Goal: Task Accomplishment & Management: Use online tool/utility

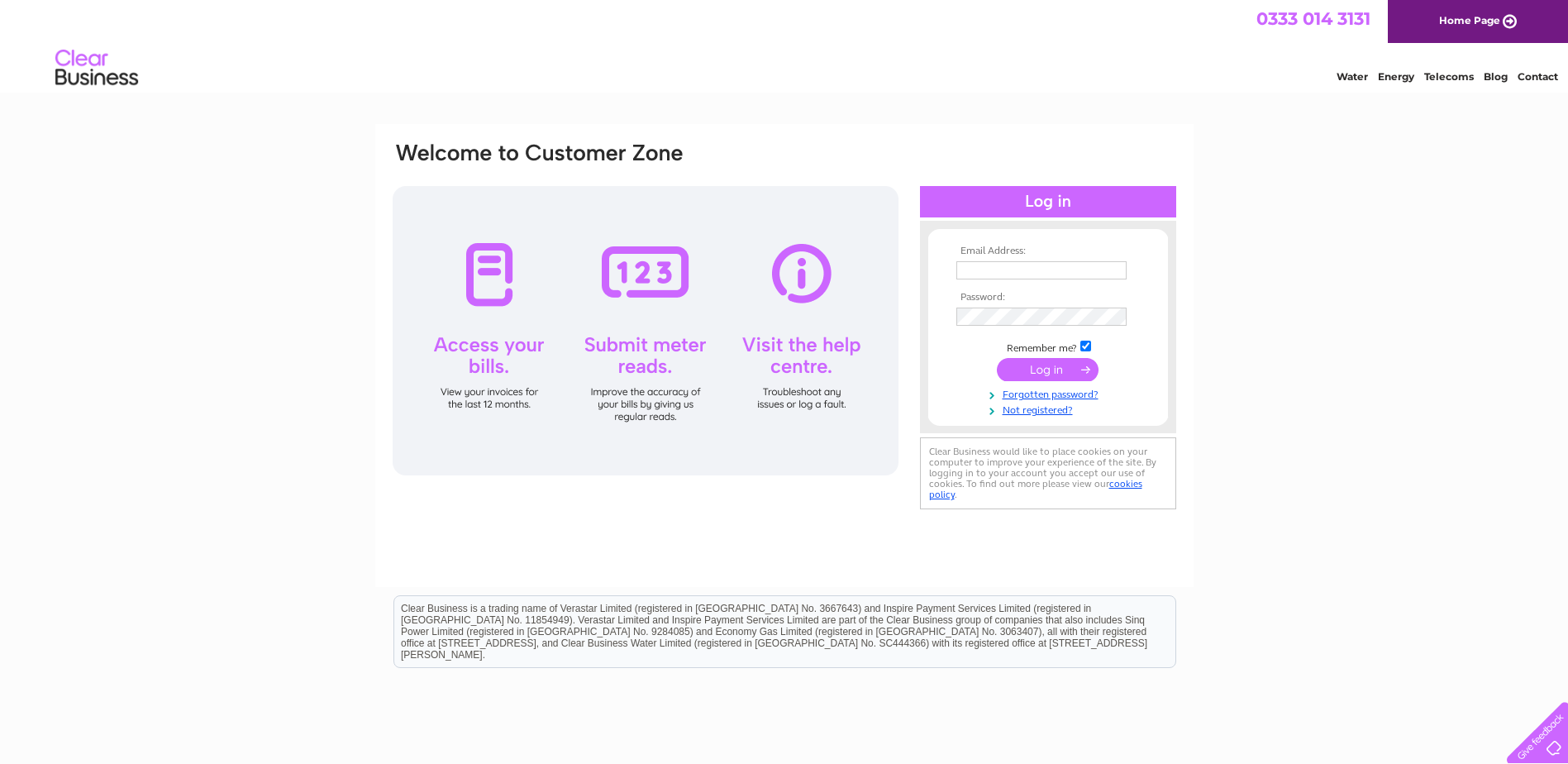
type input "[EMAIL_ADDRESS][DOMAIN_NAME]"
click at [1036, 373] on input "submit" at bounding box center [1047, 370] width 101 height 23
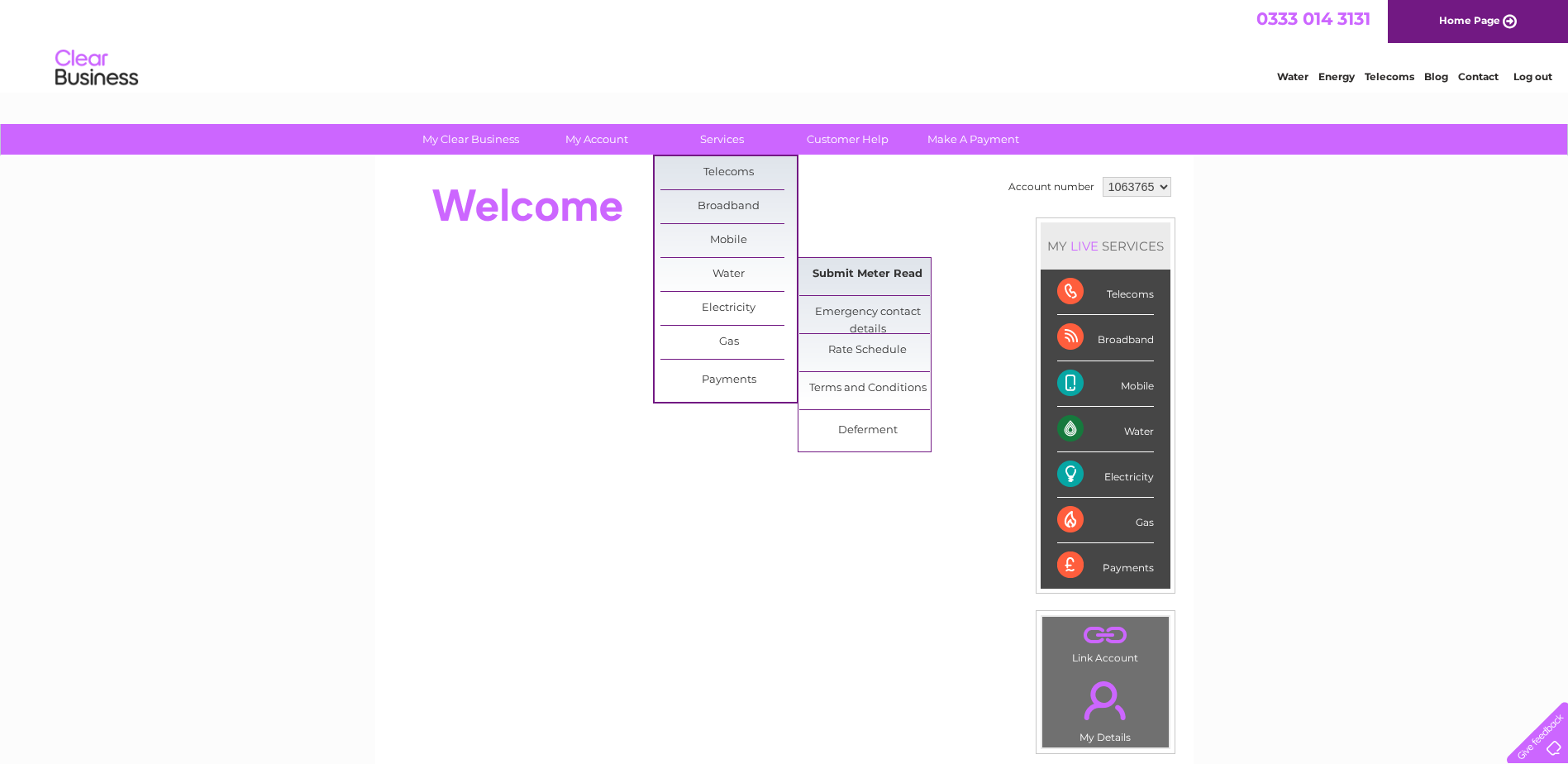
click at [824, 270] on link "Submit Meter Read" at bounding box center [868, 274] width 136 height 33
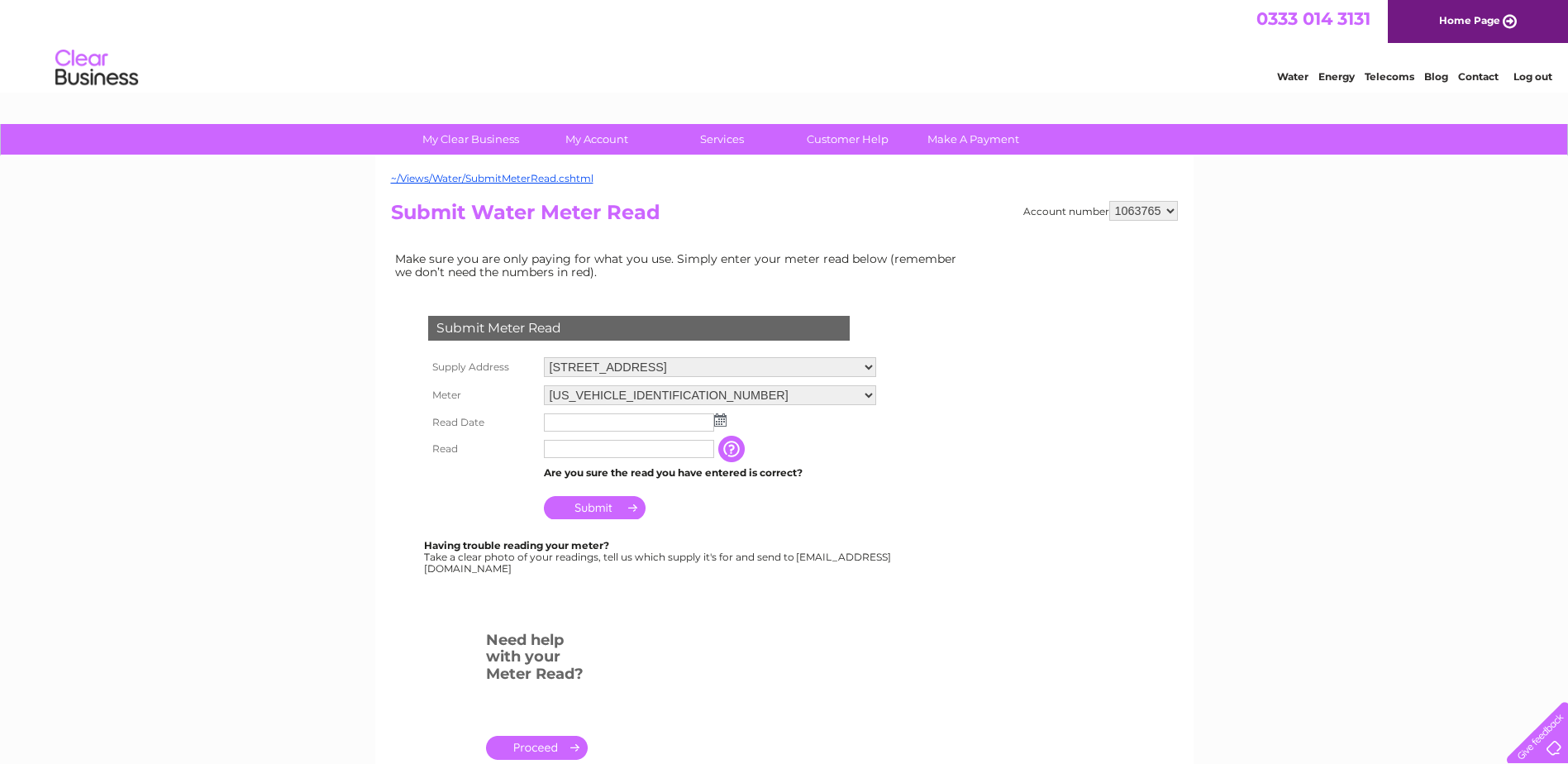
click at [720, 422] on img at bounding box center [720, 420] width 12 height 13
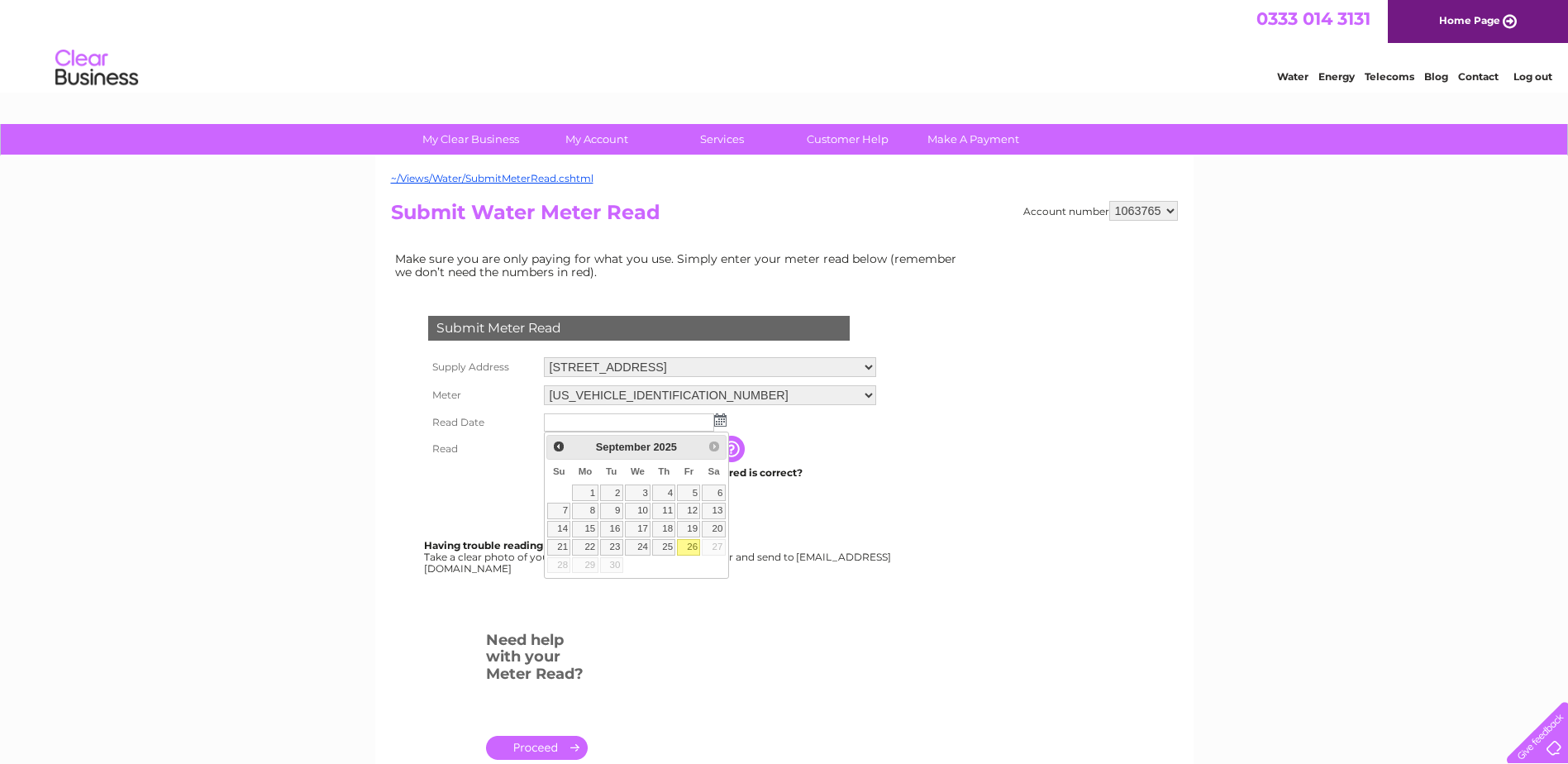
click at [693, 542] on link "26" at bounding box center [689, 547] width 23 height 16
type input "2025/09/26"
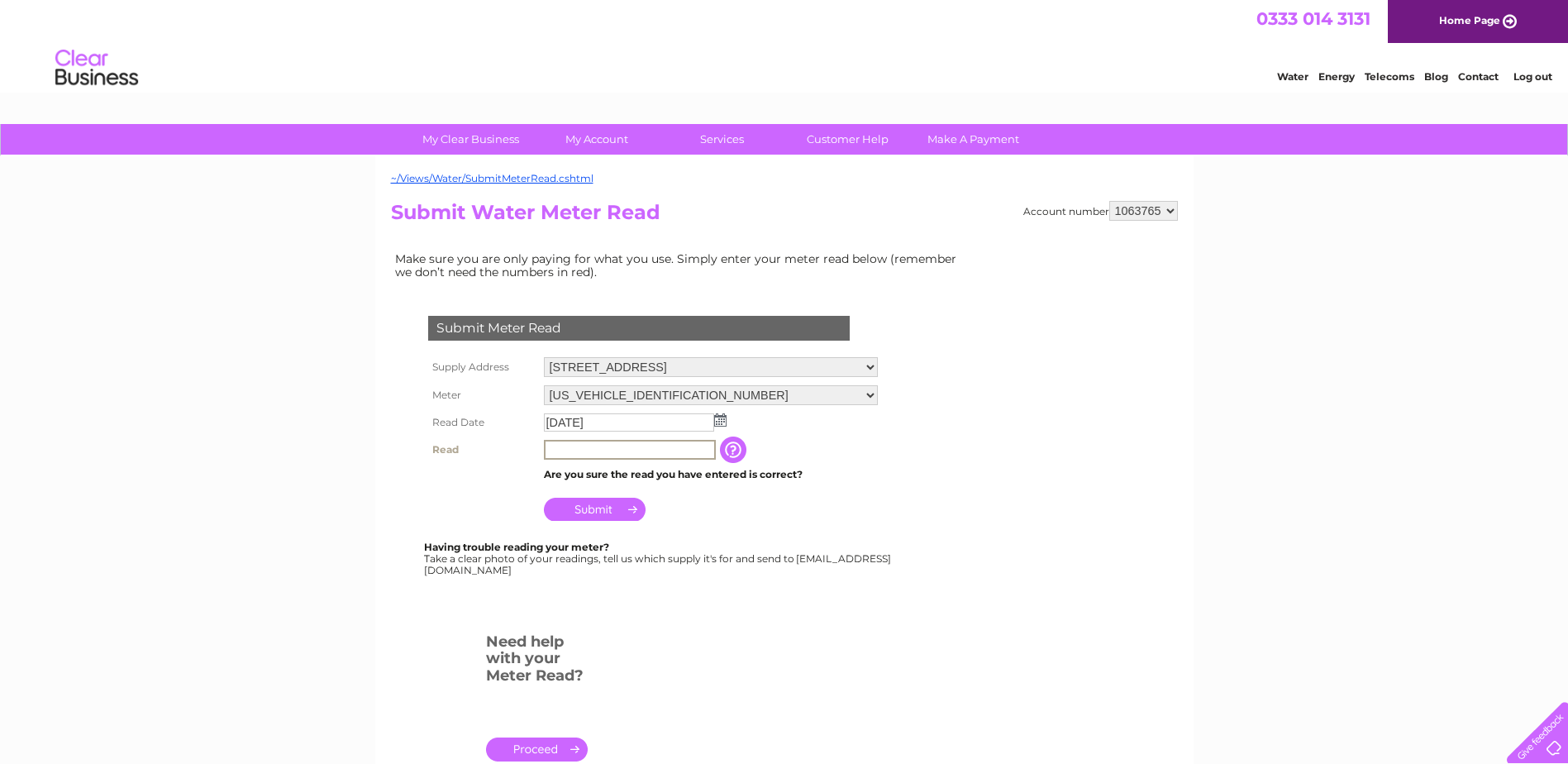
click at [557, 452] on input "text" at bounding box center [630, 449] width 172 height 20
click at [546, 452] on input "309" at bounding box center [630, 449] width 172 height 20
type input "00309"
click at [606, 503] on input "Submit" at bounding box center [594, 509] width 101 height 23
